Goal: Navigation & Orientation: Understand site structure

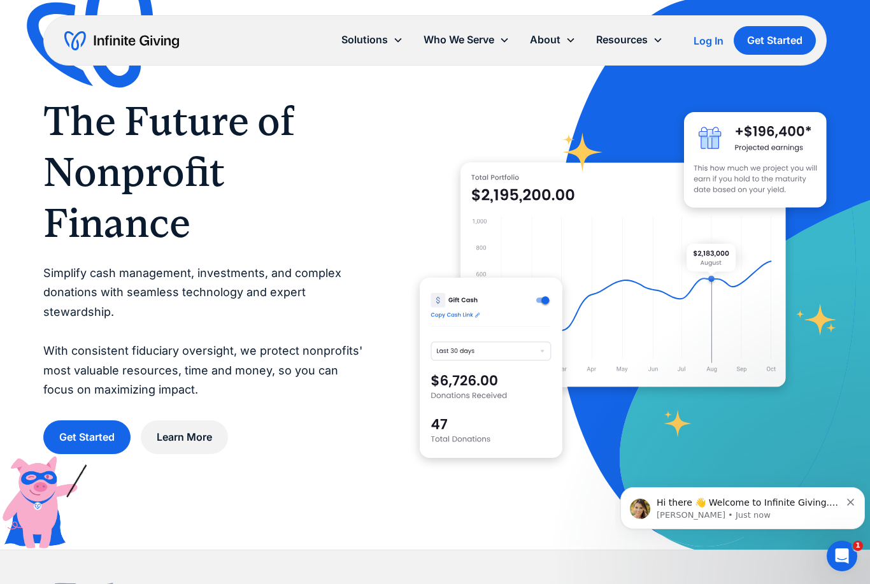
click at [647, 41] on div "Resources" at bounding box center [622, 39] width 52 height 17
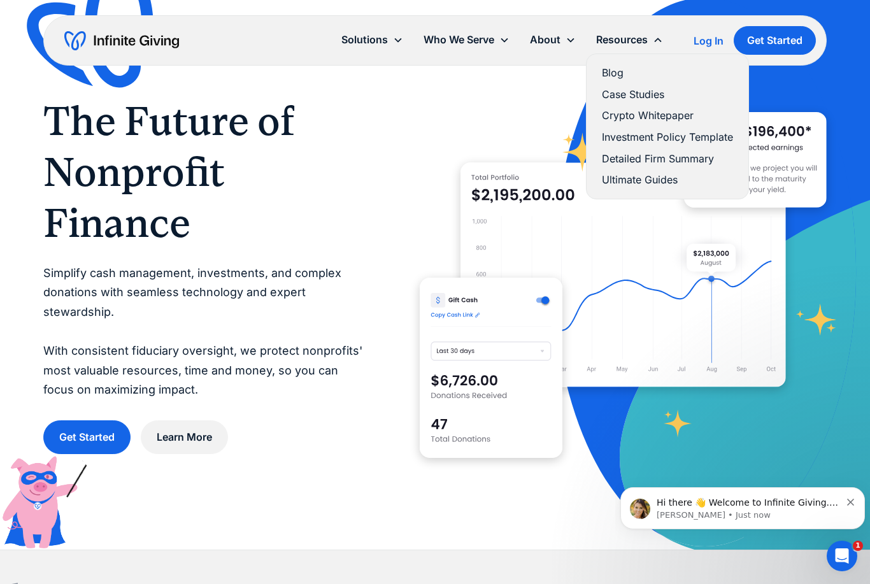
click at [495, 33] on div "Who We Serve" at bounding box center [466, 39] width 106 height 27
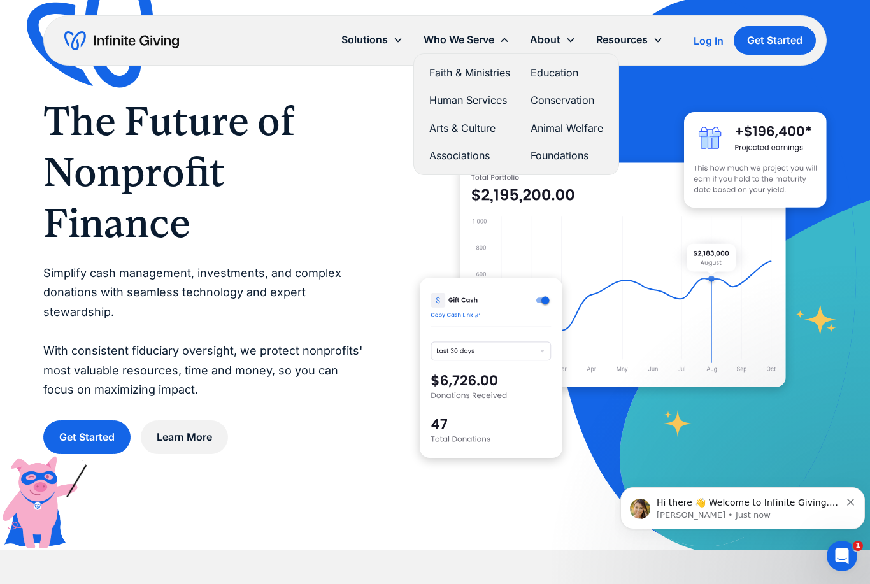
click at [378, 39] on div "Solutions" at bounding box center [364, 39] width 46 height 17
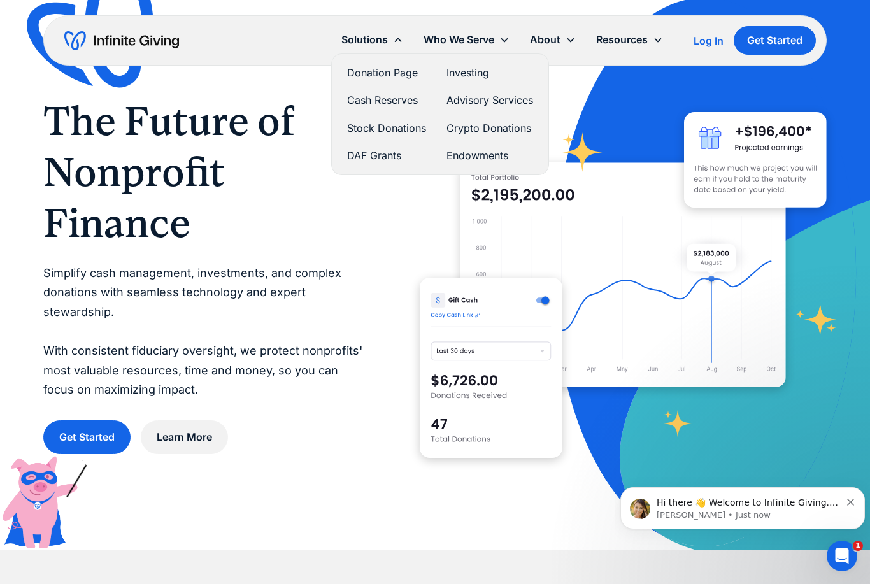
click at [390, 69] on link "Donation Page" at bounding box center [386, 72] width 79 height 17
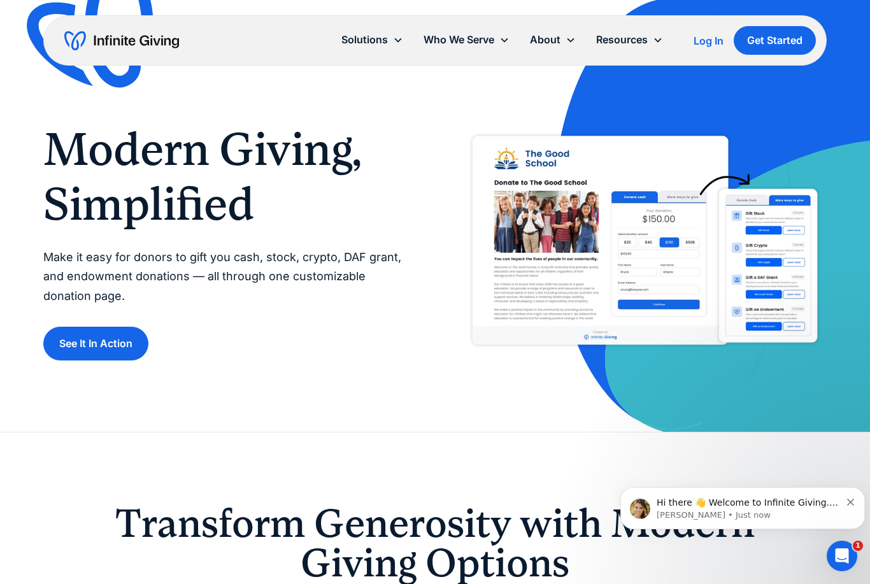
click at [490, 38] on div "Who We Serve" at bounding box center [458, 39] width 71 height 17
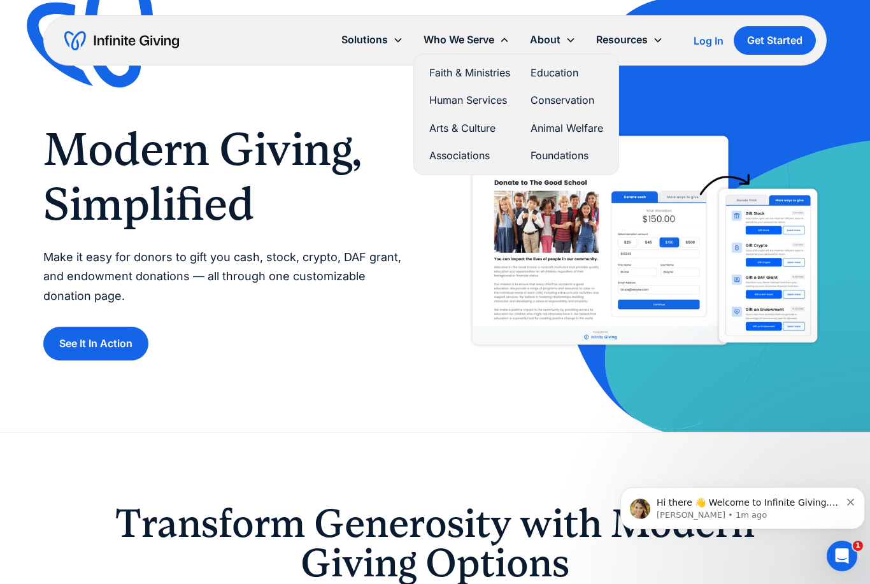
click at [491, 65] on link "Faith & Ministries" at bounding box center [469, 72] width 81 height 17
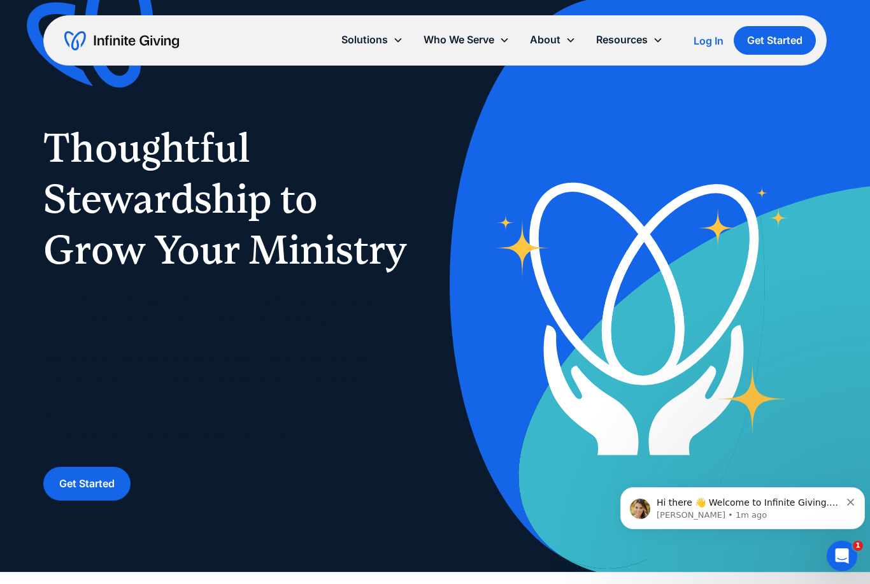
click at [556, 42] on div "About" at bounding box center [545, 39] width 31 height 17
